Goal: Task Accomplishment & Management: Manage account settings

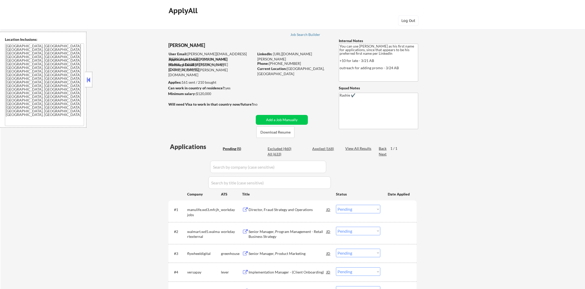
select select ""pending""
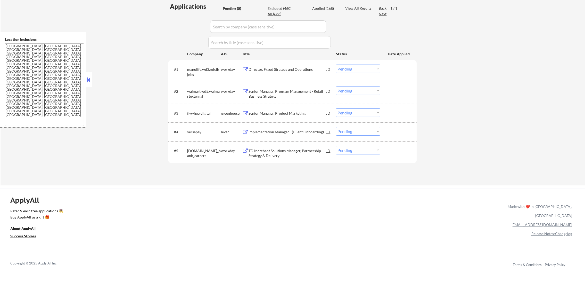
scroll to position [139, 0]
click at [278, 153] on div "TD Merchant Solutions Manager, Partnership Strategy & Delivery" at bounding box center [288, 154] width 78 height 10
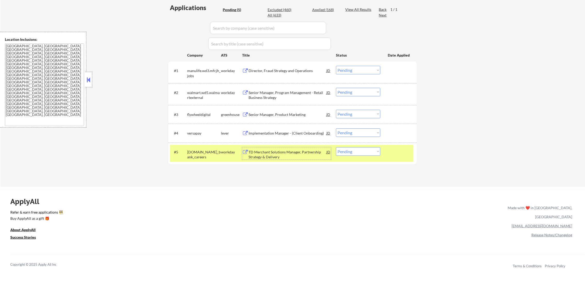
drag, startPoint x: 353, startPoint y: 148, endPoint x: 351, endPoint y: 156, distance: 7.8
click at [352, 149] on select "Choose an option... Pending Applied Excluded (Questions) Excluded (Expired) Exc…" at bounding box center [358, 151] width 44 height 9
select select ""excluded__bad_match_""
click at [336, 147] on select "Choose an option... Pending Applied Excluded (Questions) Excluded (Expired) Exc…" at bounding box center [358, 151] width 44 height 9
click at [222, 150] on div "workday" at bounding box center [231, 151] width 21 height 5
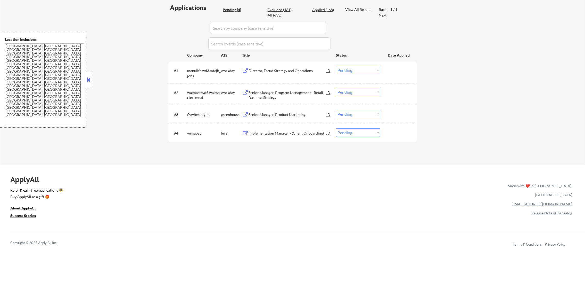
click at [260, 131] on div "Implementation Manager - (Client Onboarding)" at bounding box center [288, 133] width 78 height 5
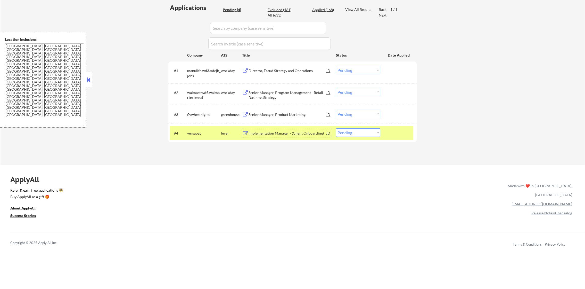
click at [353, 132] on select "Choose an option... Pending Applied Excluded (Questions) Excluded (Expired) Exc…" at bounding box center [358, 132] width 44 height 9
select select ""applied""
click at [336, 128] on select "Choose an option... Pending Applied Excluded (Questions) Excluded (Expired) Exc…" at bounding box center [358, 132] width 44 height 9
click at [213, 136] on div "versapay" at bounding box center [204, 132] width 34 height 9
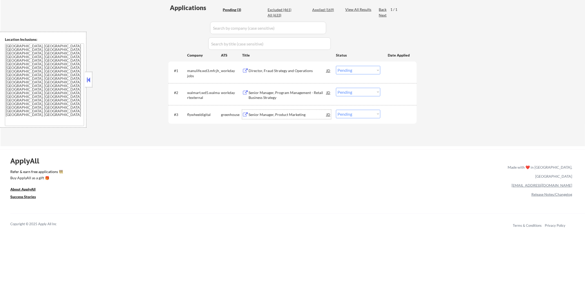
click at [298, 110] on div "Senior Manager, Product Marketing" at bounding box center [288, 114] width 78 height 9
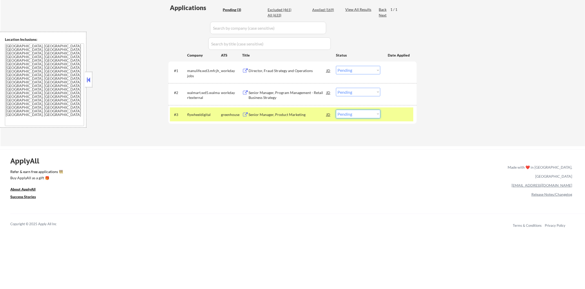
click at [358, 112] on select "Choose an option... Pending Applied Excluded (Questions) Excluded (Expired) Exc…" at bounding box center [358, 114] width 44 height 9
select select ""applied""
click at [336, 110] on select "Choose an option... Pending Applied Excluded (Questions) Excluded (Expired) Exc…" at bounding box center [358, 114] width 44 height 9
click at [202, 107] on div "#3 flywheeldigital greenhouse Senior Manager, Product Marketing JD Choose an op…" at bounding box center [291, 114] width 243 height 14
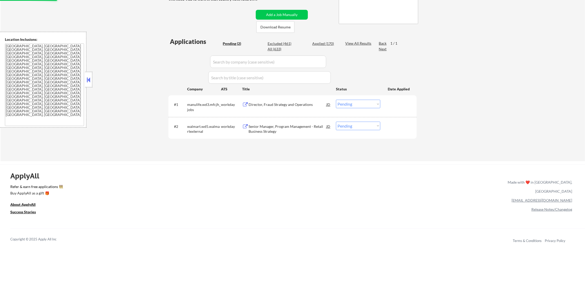
scroll to position [100, 0]
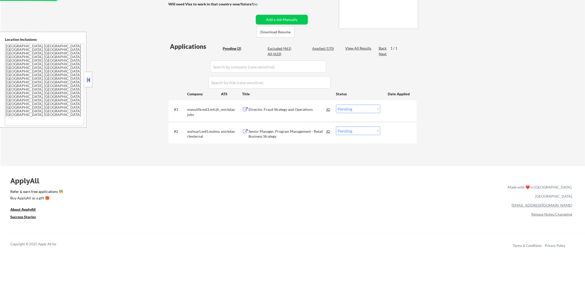
click at [274, 133] on div "Senior Manager, Program Management - Retail Business Strategy" at bounding box center [288, 134] width 78 height 10
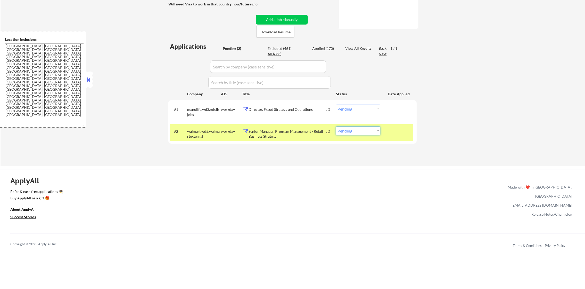
drag, startPoint x: 354, startPoint y: 132, endPoint x: 353, endPoint y: 135, distance: 3.2
click at [354, 133] on select "Choose an option... Pending Applied Excluded (Questions) Excluded (Expired) Exc…" at bounding box center [358, 130] width 44 height 9
select select ""excluded""
click at [336, 126] on select "Choose an option... Pending Applied Excluded (Questions) Excluded (Expired) Exc…" at bounding box center [358, 130] width 44 height 9
click at [209, 136] on div "walmart.wd5.walmartexternal" at bounding box center [204, 134] width 34 height 10
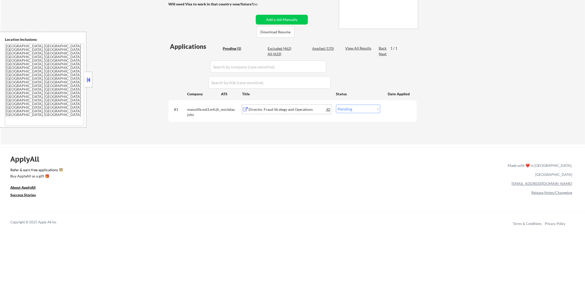
click at [294, 110] on div "Director, Fraud Strategy and Operations" at bounding box center [288, 109] width 78 height 5
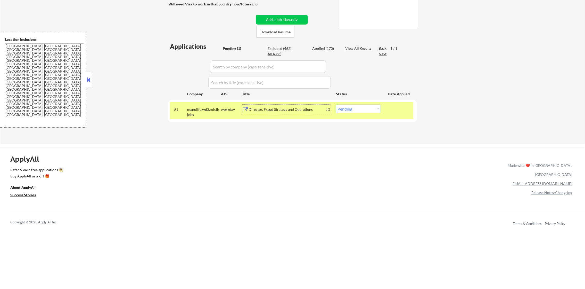
scroll to position [75, 0]
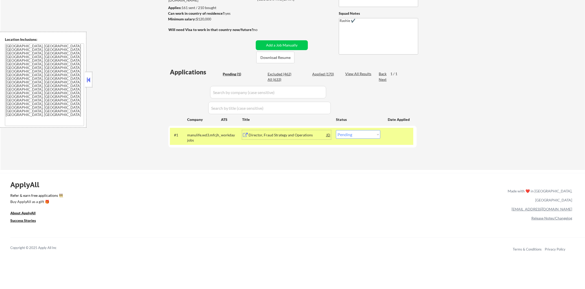
click at [329, 72] on div "Applied (170)" at bounding box center [325, 73] width 26 height 5
select select ""applied""
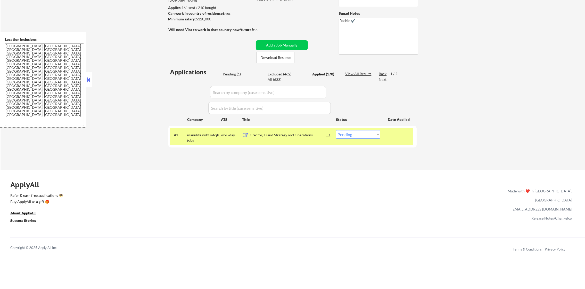
select select ""applied""
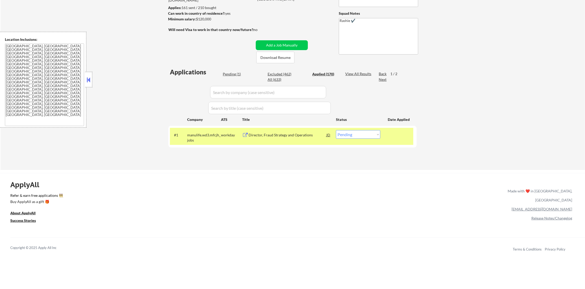
select select ""applied""
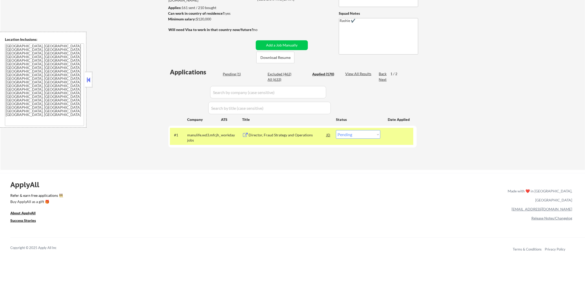
select select ""applied""
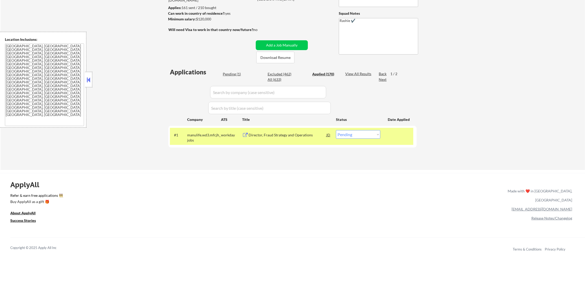
select select ""applied""
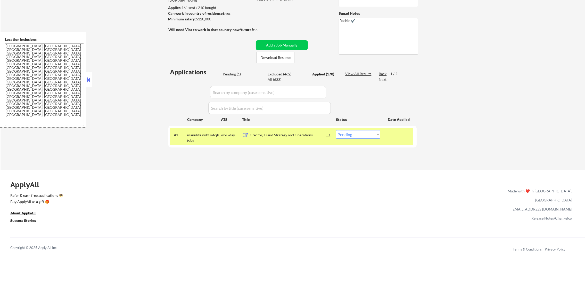
select select ""applied""
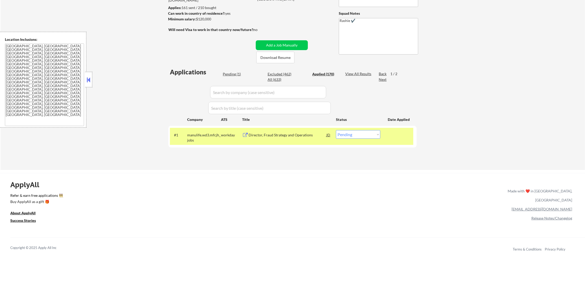
select select ""applied""
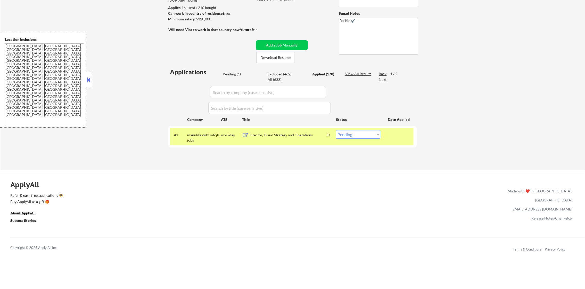
select select ""applied""
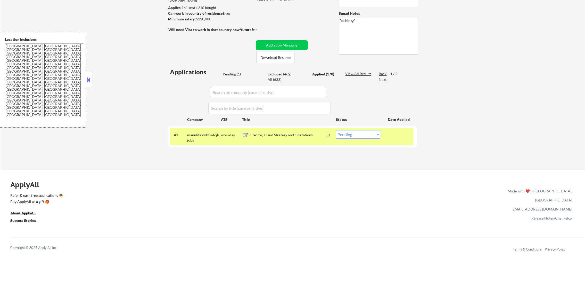
select select ""applied""
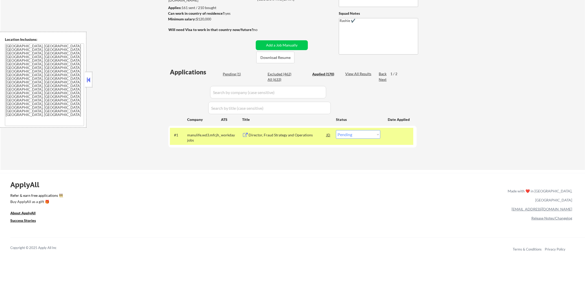
select select ""applied""
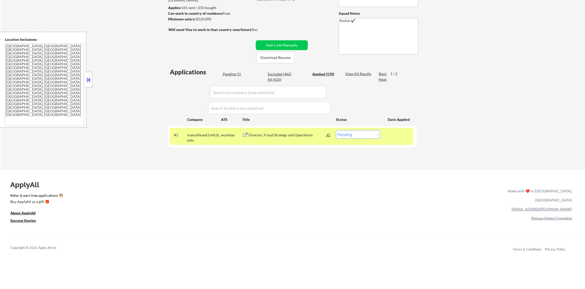
select select ""applied""
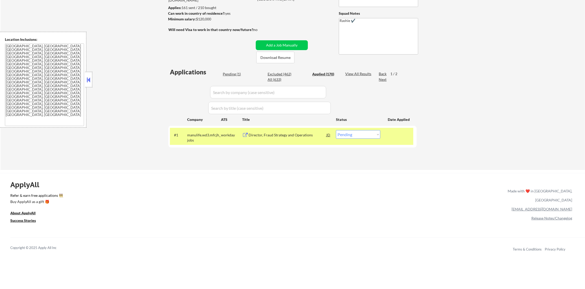
select select ""applied""
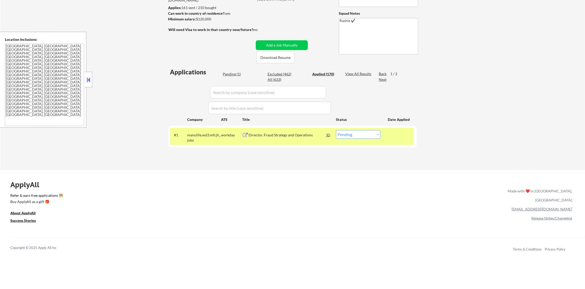
select select ""applied""
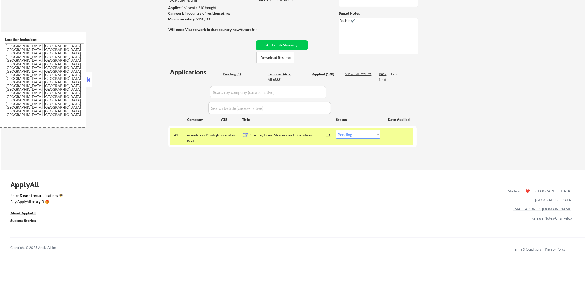
select select ""applied""
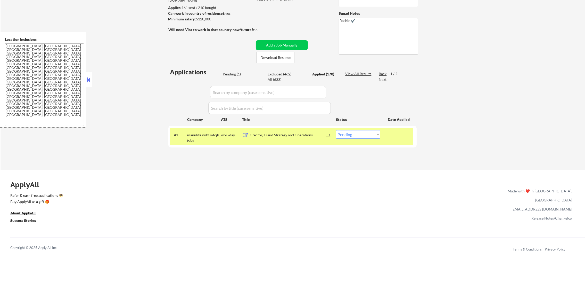
select select ""applied""
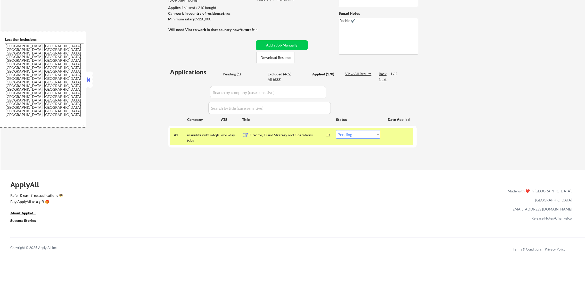
select select ""applied""
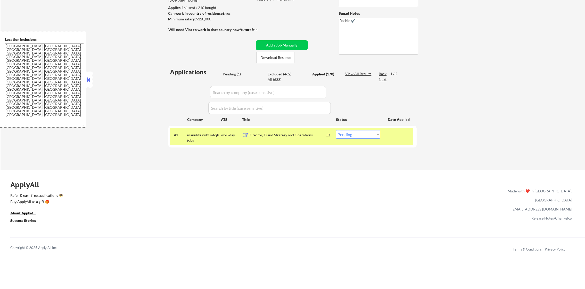
select select ""applied""
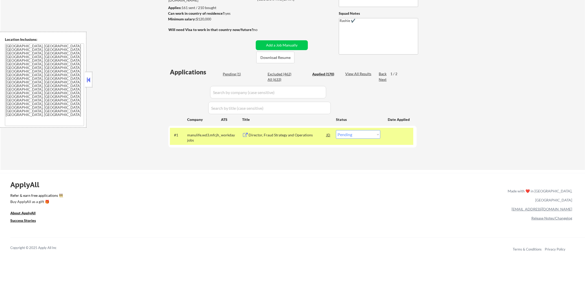
select select ""applied""
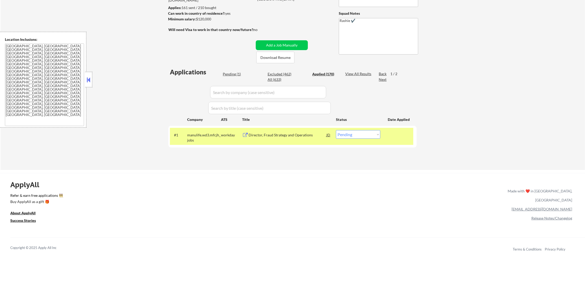
select select ""applied""
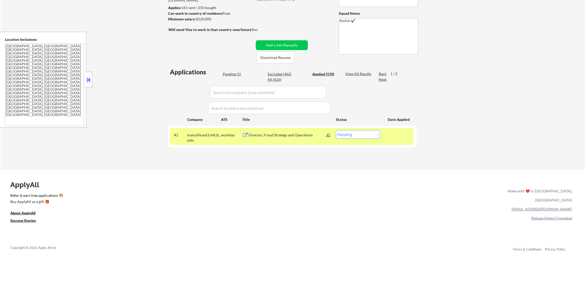
select select ""applied""
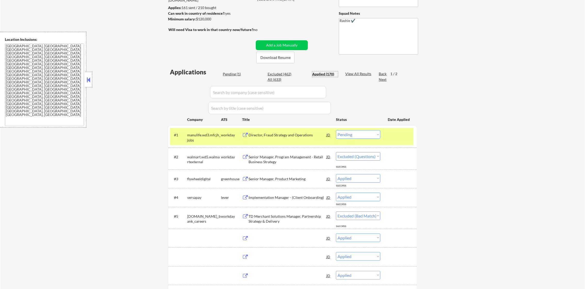
select select ""applied""
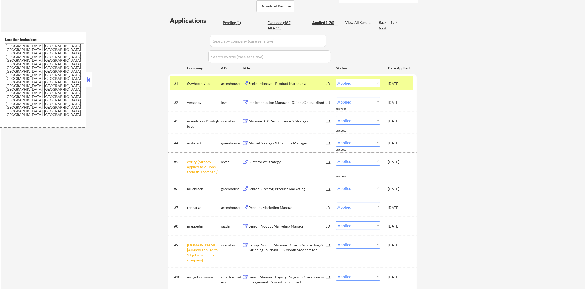
click at [231, 25] on div "Pending (1)" at bounding box center [236, 22] width 26 height 5
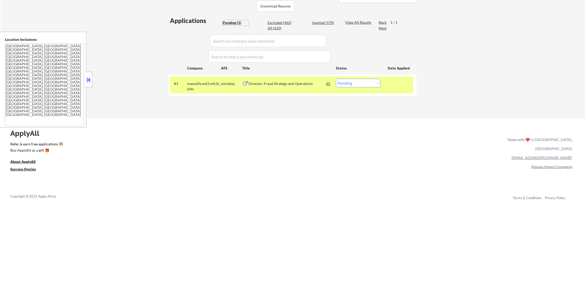
click at [372, 83] on select "Choose an option... Pending Applied Excluded (Questions) Excluded (Expired) Exc…" at bounding box center [358, 83] width 44 height 9
select select ""applied""
click at [336, 79] on select "Choose an option... Pending Applied Excluded (Questions) Excluded (Expired) Exc…" at bounding box center [358, 83] width 44 height 9
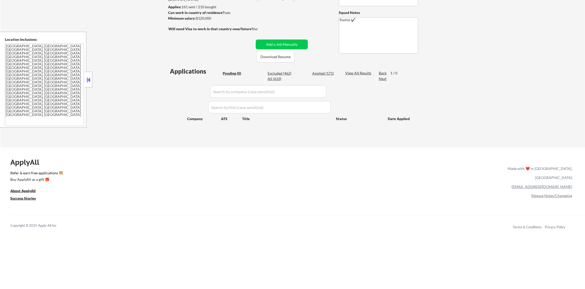
scroll to position [75, 0]
click at [325, 73] on div "Applied (171)" at bounding box center [325, 73] width 26 height 5
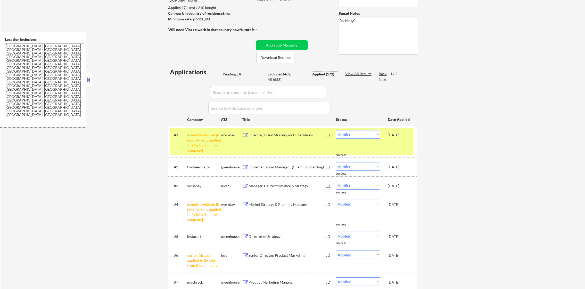
click at [206, 144] on div "manulife.wd3.mfcjh_jobs [Already applied to 2+ jobs from this company]" at bounding box center [204, 142] width 34 height 20
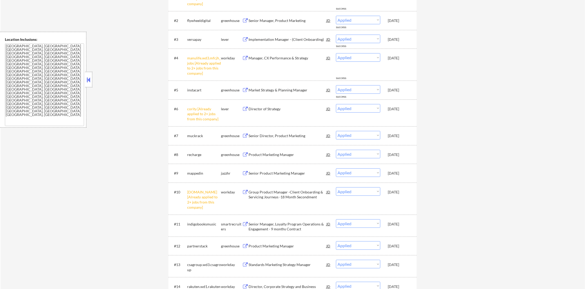
scroll to position [229, 0]
